Goal: Book appointment/travel/reservation

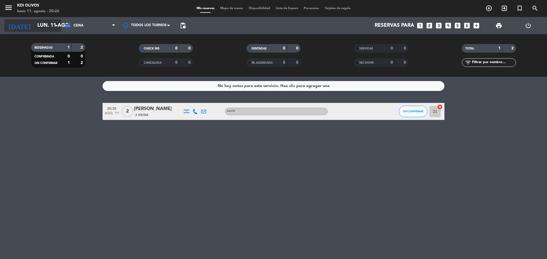
click at [50, 26] on input "lun. 11 ago." at bounding box center [67, 25] width 66 height 11
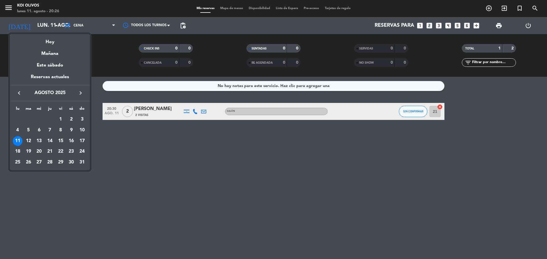
click at [28, 144] on div "12" at bounding box center [29, 141] width 10 height 10
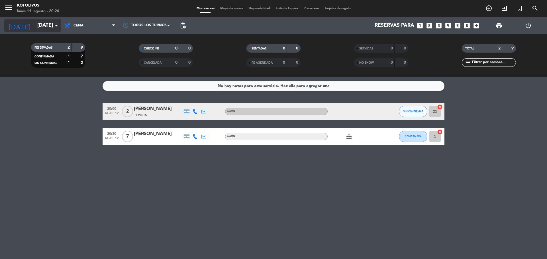
click at [48, 26] on input "[DATE]" at bounding box center [67, 25] width 66 height 11
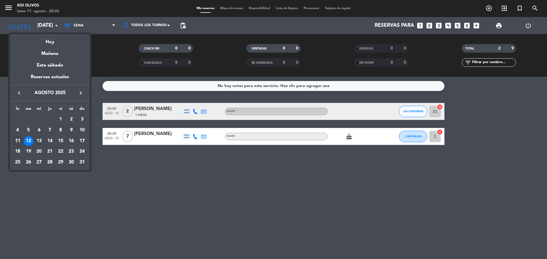
click at [38, 140] on div "13" at bounding box center [39, 141] width 10 height 10
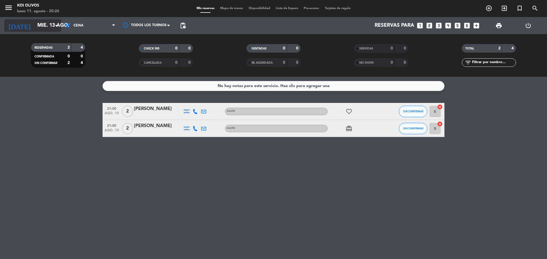
click at [34, 28] on input "mié. 13 ago." at bounding box center [67, 25] width 66 height 11
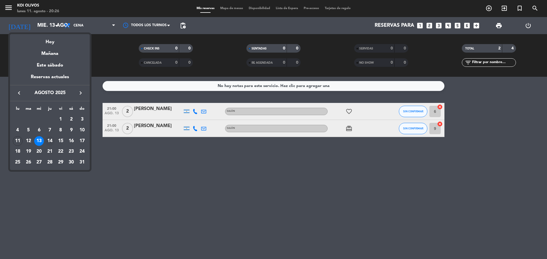
click at [52, 140] on div "14" at bounding box center [50, 141] width 10 height 10
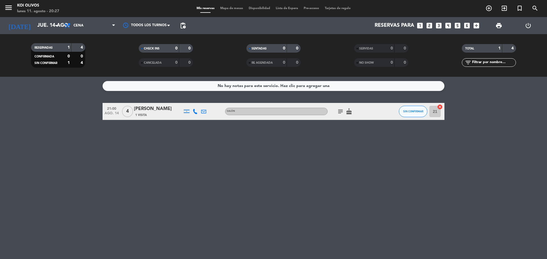
click at [341, 112] on icon "subject" at bounding box center [340, 111] width 7 height 7
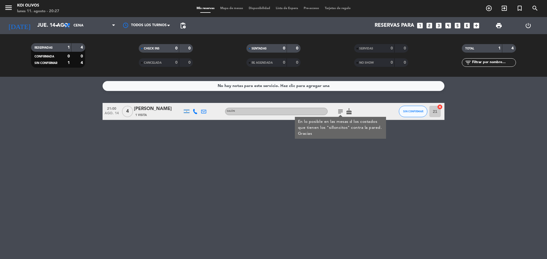
click at [267, 181] on div "No hay notas para este servicio. Haz clic para agregar una 21:00 [DATE] 4 [PERS…" at bounding box center [273, 168] width 547 height 183
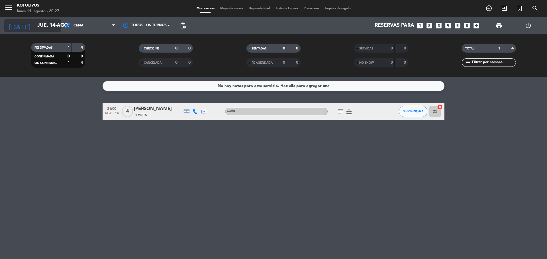
click at [35, 22] on input "jue. 14 ago." at bounding box center [67, 25] width 66 height 11
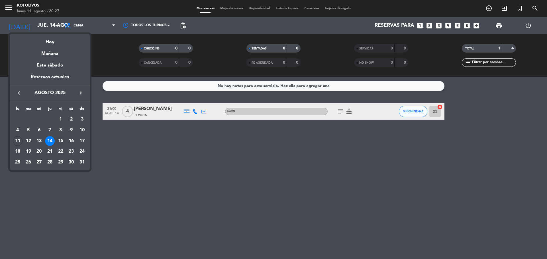
click at [58, 140] on div "15" at bounding box center [61, 141] width 10 height 10
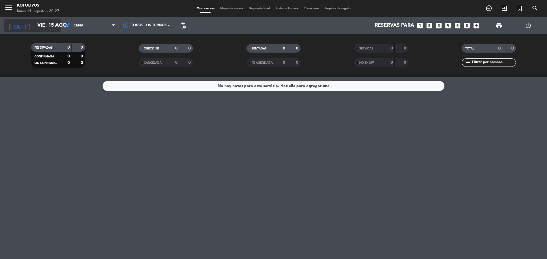
click at [35, 22] on input "vie. 15 ago." at bounding box center [67, 25] width 66 height 11
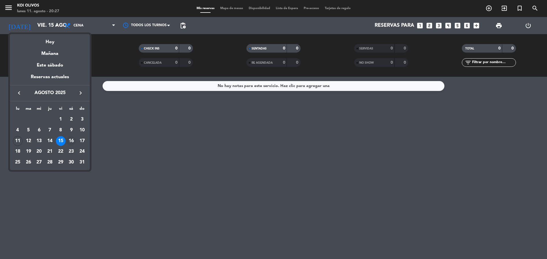
click at [70, 140] on div "16" at bounding box center [71, 141] width 10 height 10
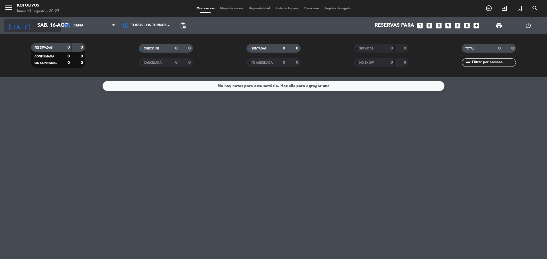
click at [34, 28] on input "sáb. 16 ago." at bounding box center [67, 25] width 66 height 11
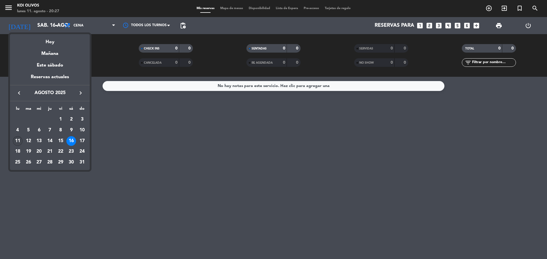
click at [18, 143] on div "11" at bounding box center [18, 141] width 10 height 10
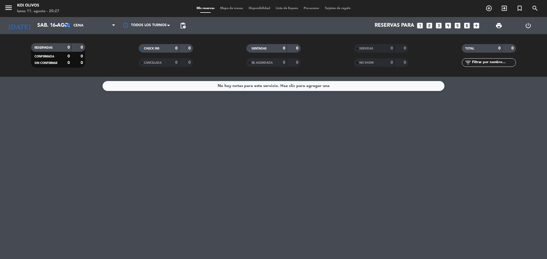
type input "lun. 11 ago."
